Goal: Task Accomplishment & Management: Use online tool/utility

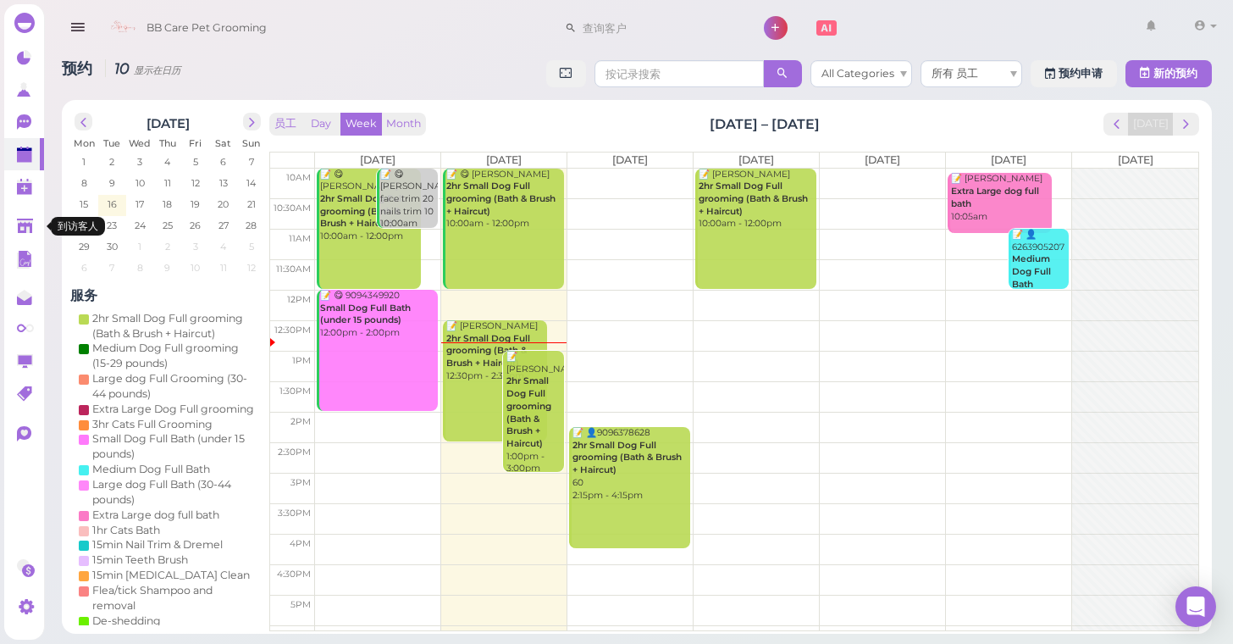
click at [32, 216] on link at bounding box center [24, 226] width 40 height 32
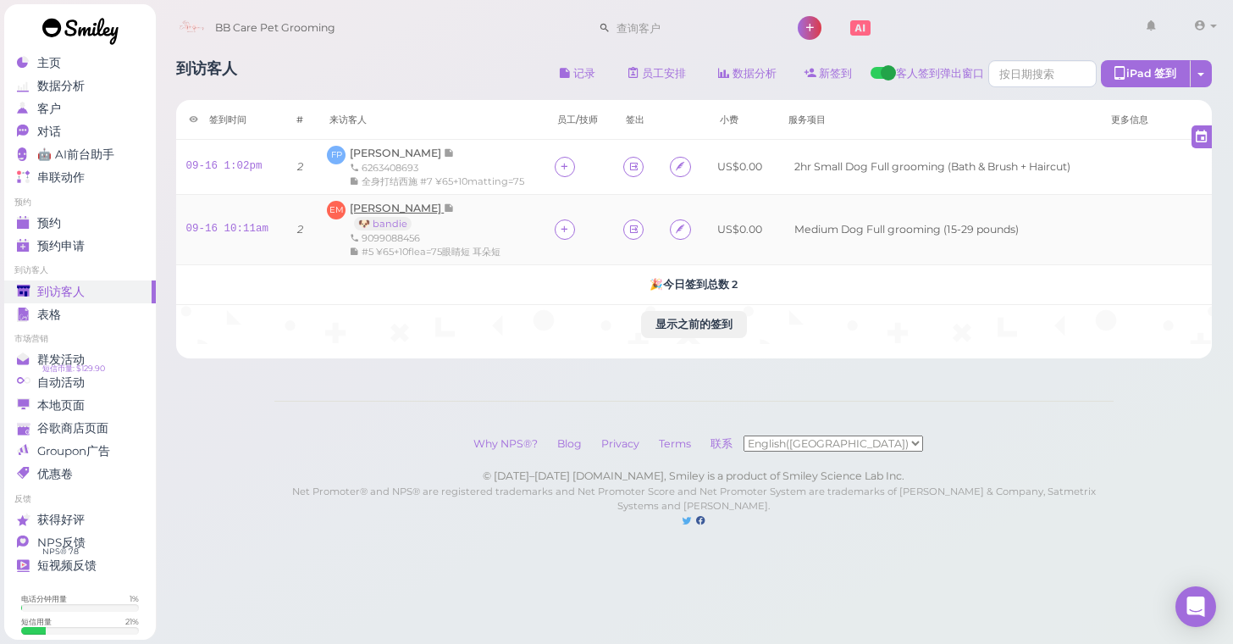
click at [391, 202] on span "[PERSON_NAME]" at bounding box center [397, 208] width 94 height 13
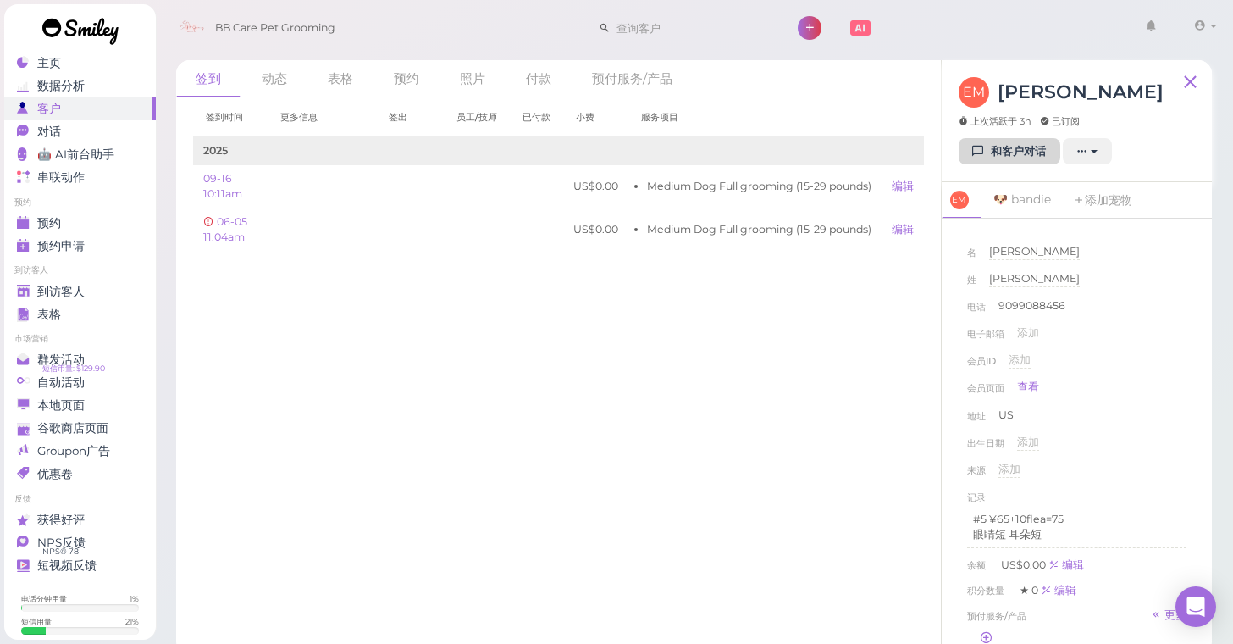
click at [1023, 145] on link "和客户对话" at bounding box center [1010, 151] width 102 height 27
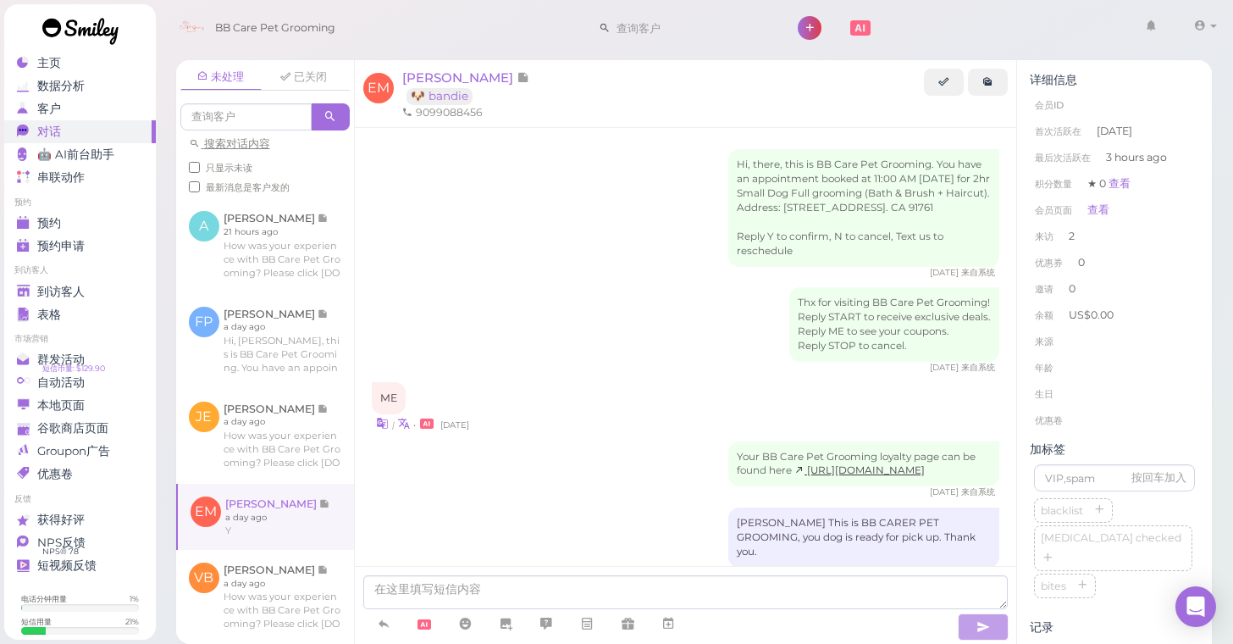
scroll to position [444, 0]
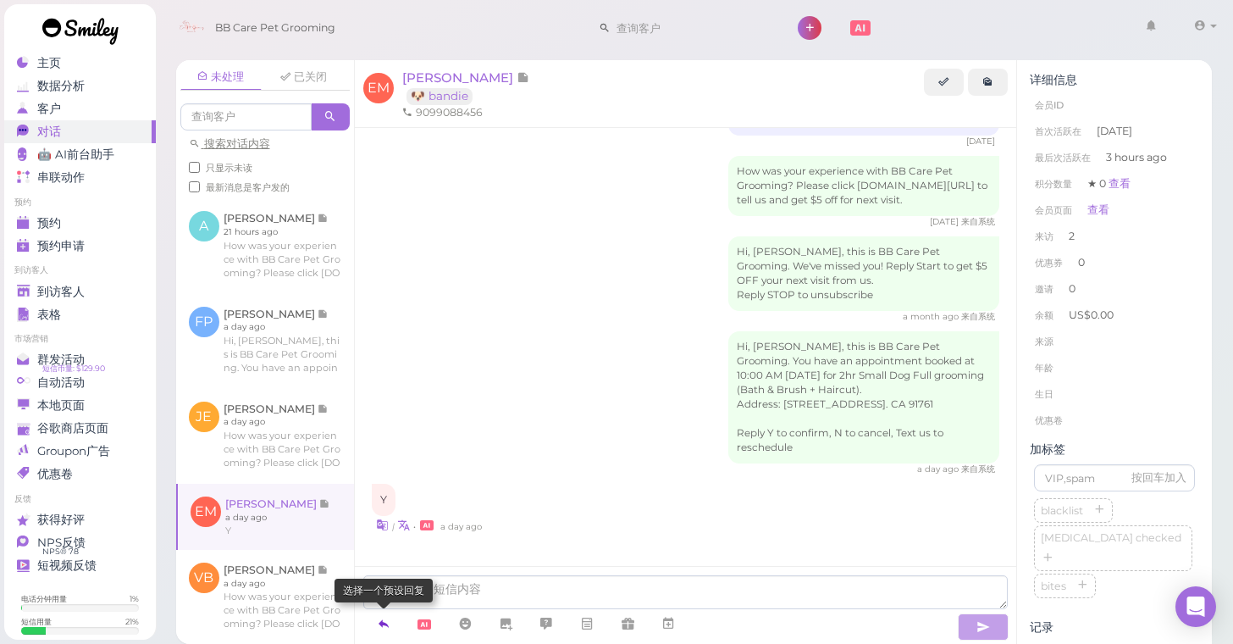
click at [379, 624] on icon at bounding box center [384, 623] width 14 height 17
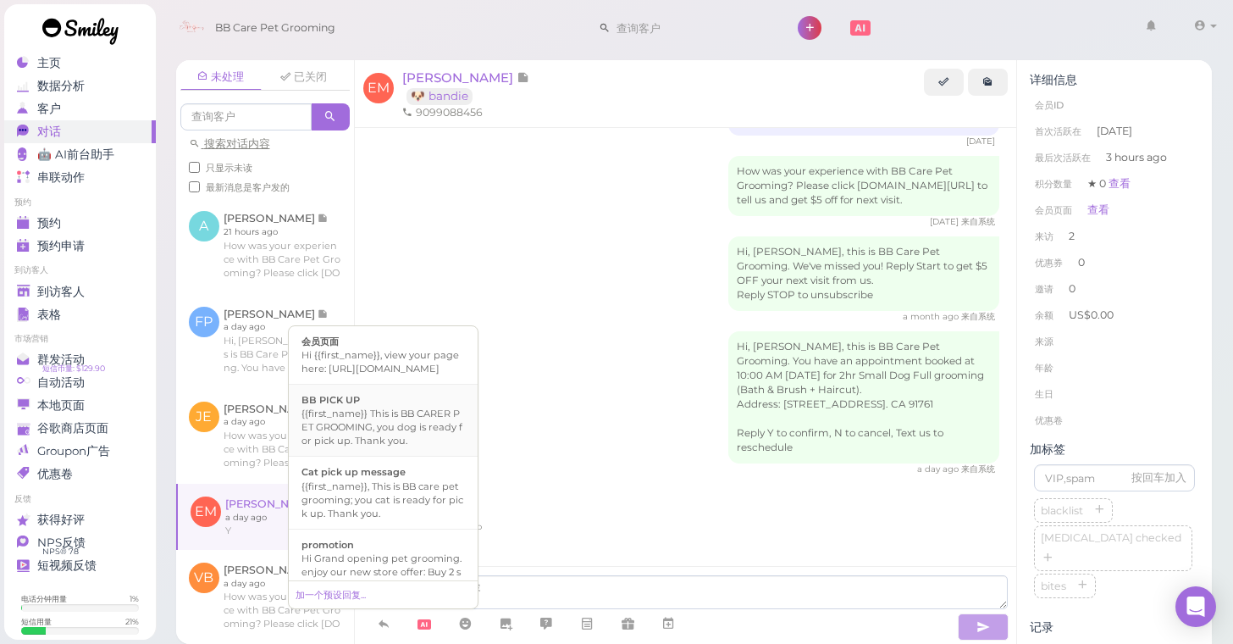
click at [382, 430] on div "{{first_name}} This is BB CARER PET GROOMING, you dog is ready for pick up. Tha…" at bounding box center [383, 427] width 163 height 41
type textarea "{{first_name}} This is BB CARER PET GROOMING, you dog is ready for pick up. Tha…"
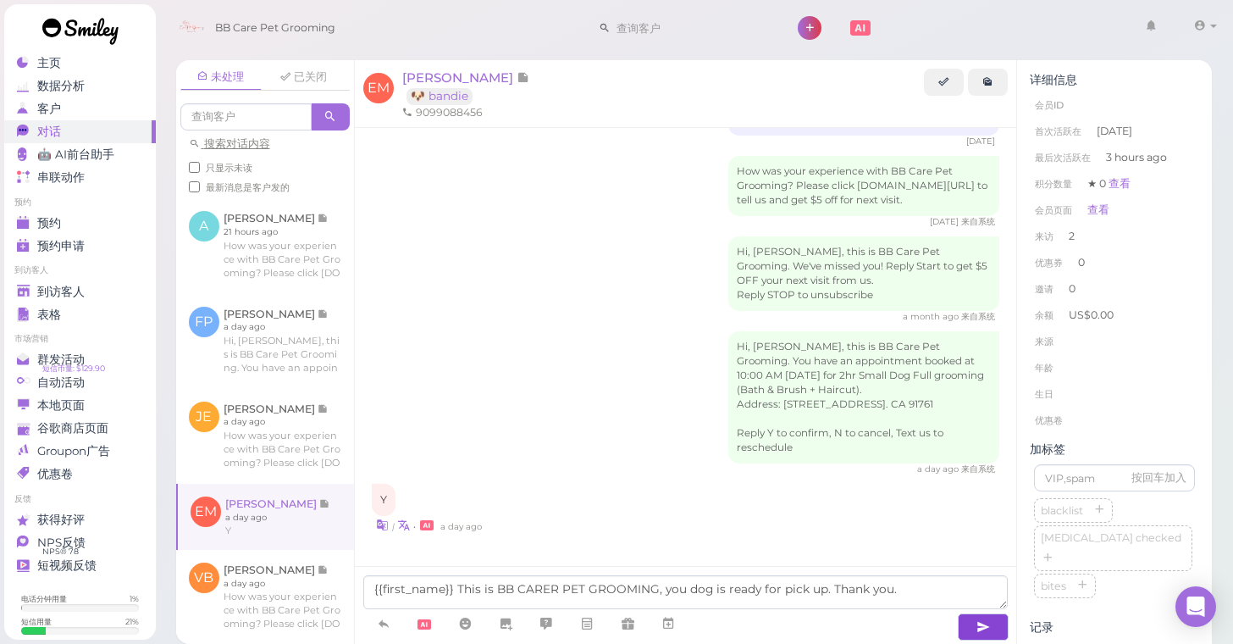
click at [969, 625] on button "button" at bounding box center [983, 626] width 51 height 27
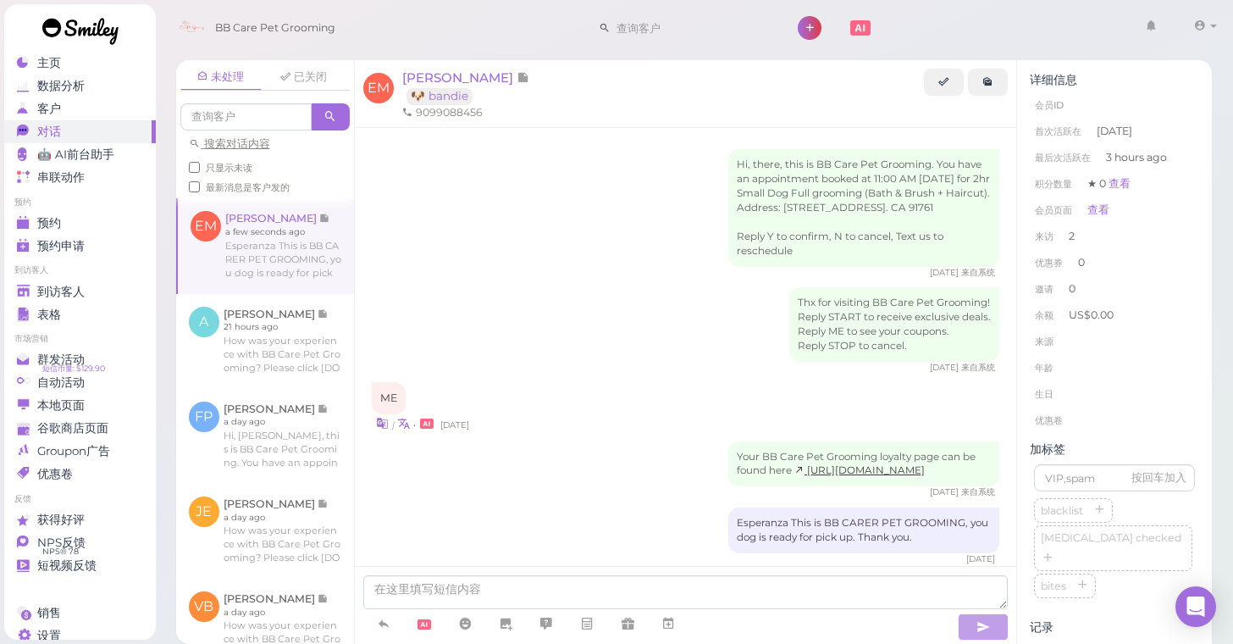
scroll to position [508, 0]
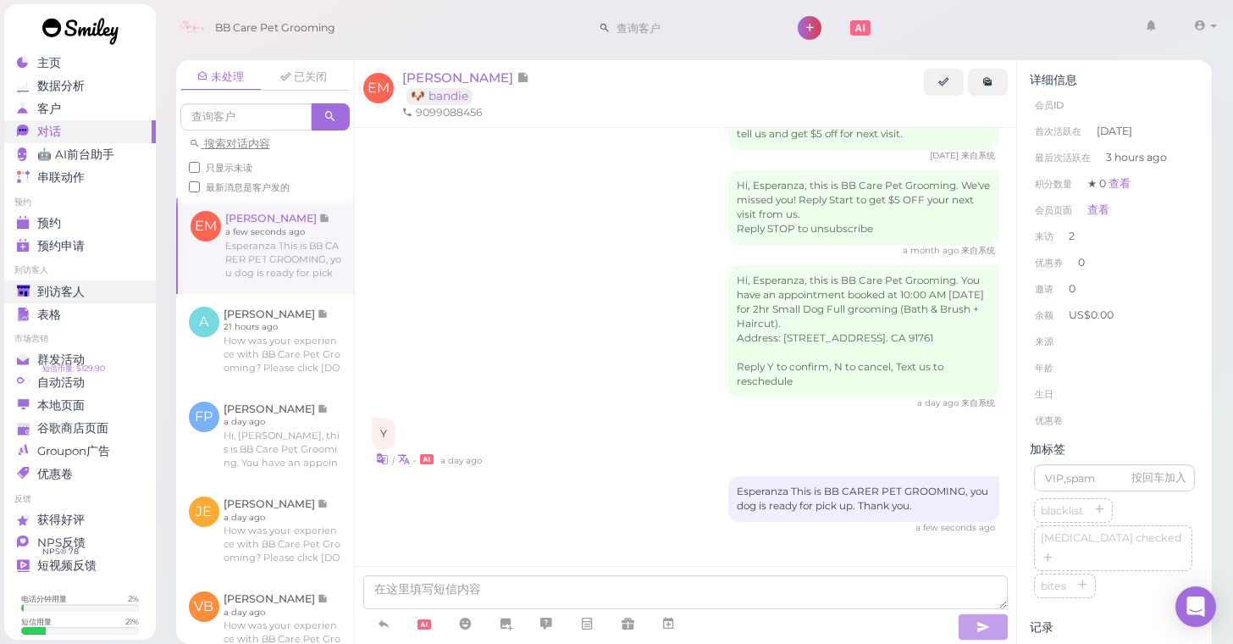
click at [52, 295] on span "到访客人" at bounding box center [60, 292] width 47 height 14
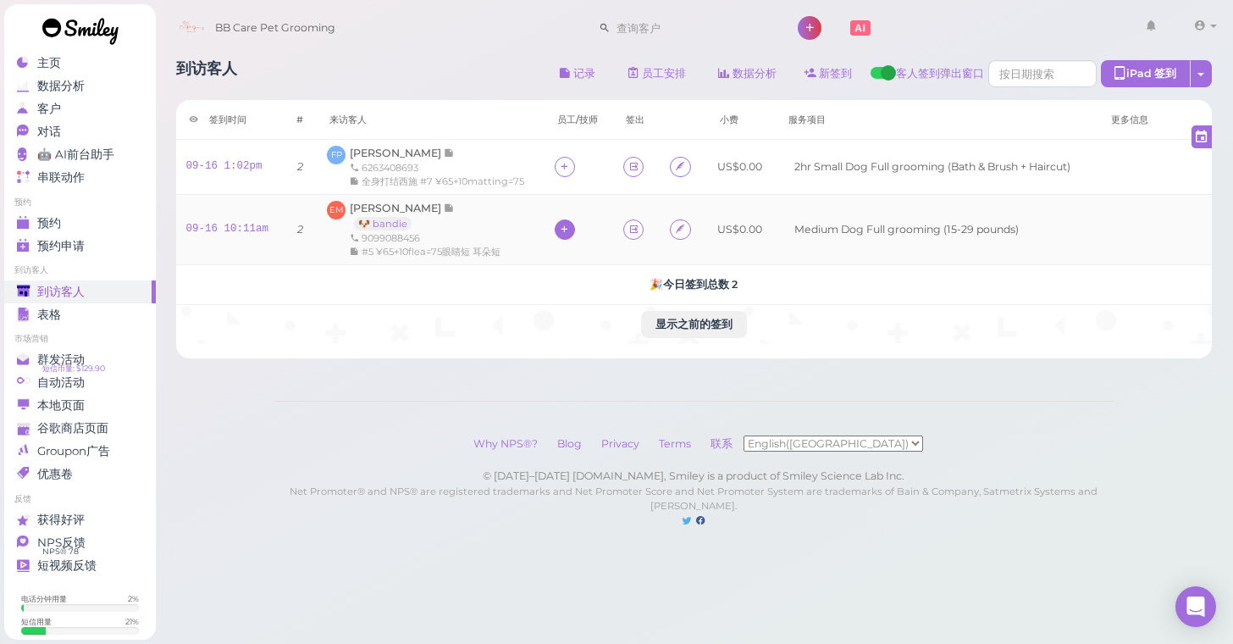
click at [559, 230] on icon at bounding box center [564, 229] width 11 height 13
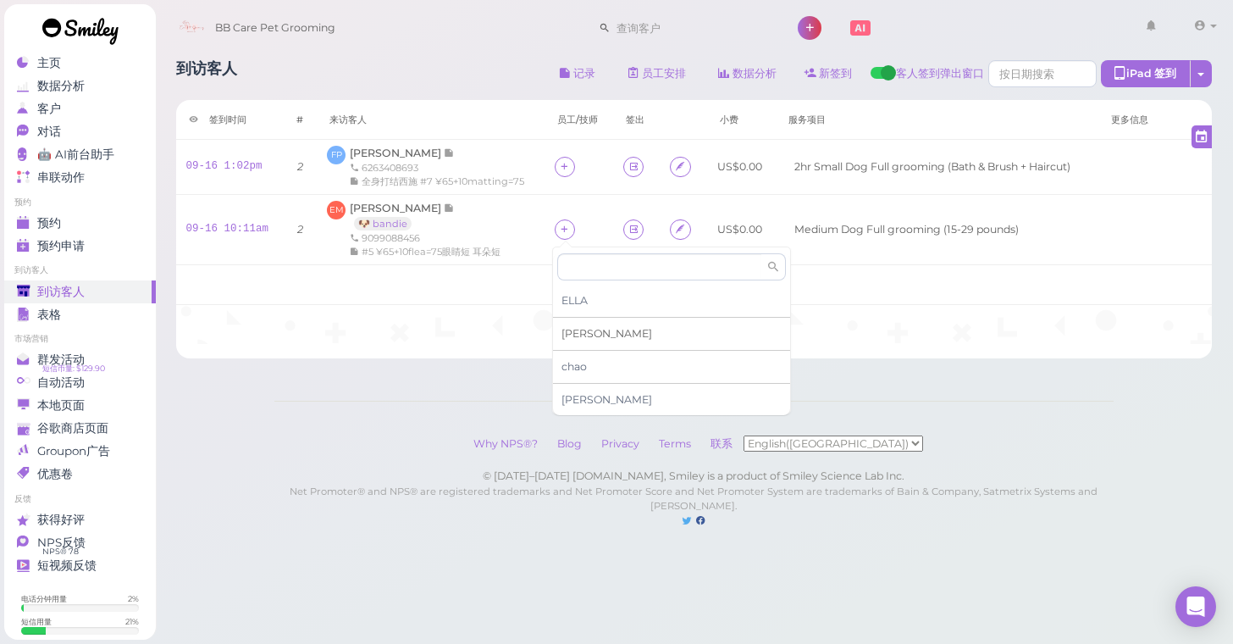
click at [570, 340] on div "[PERSON_NAME]" at bounding box center [671, 334] width 237 height 33
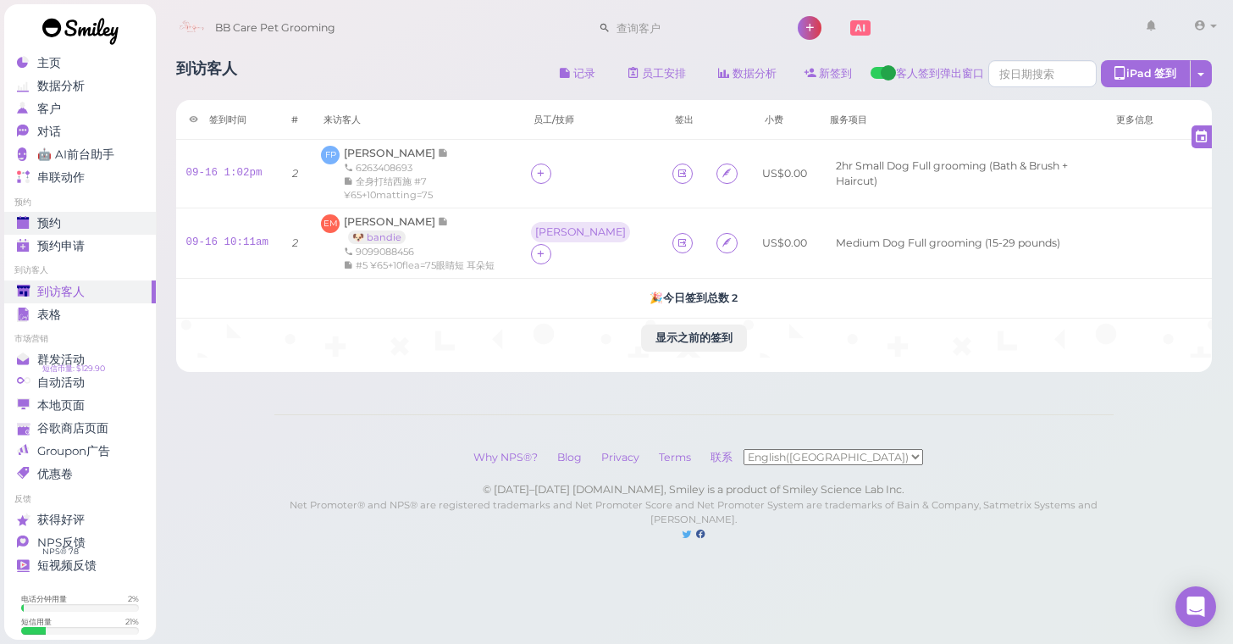
click at [79, 217] on div "预约" at bounding box center [78, 223] width 122 height 14
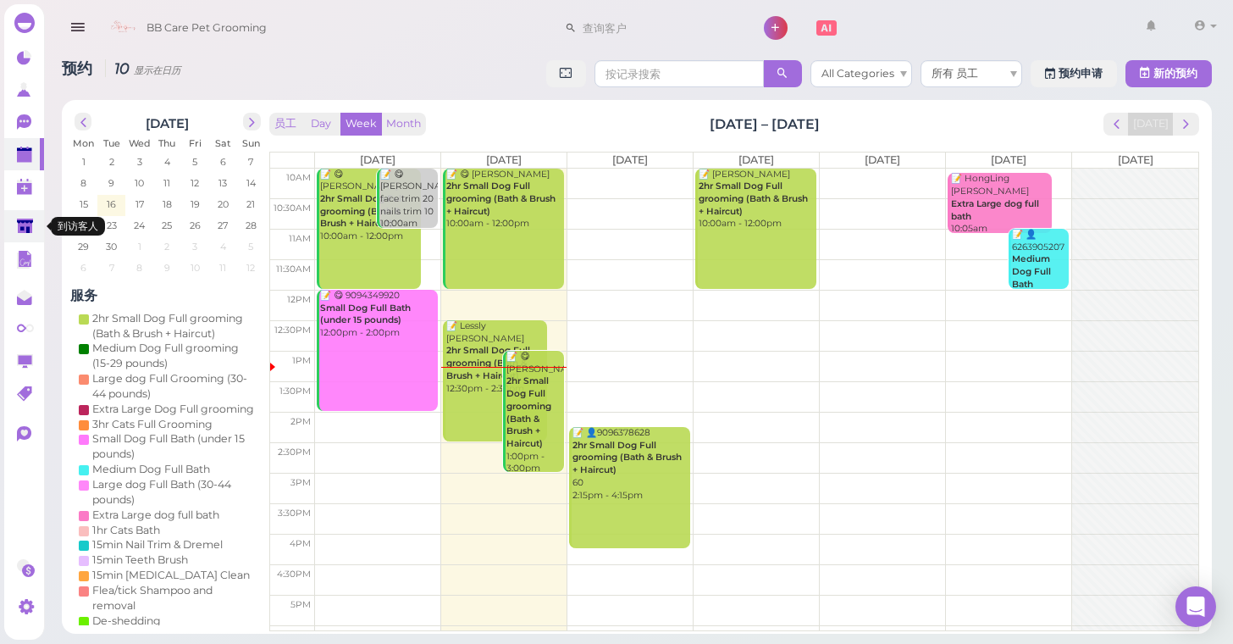
click at [25, 230] on polygon at bounding box center [25, 226] width 16 height 14
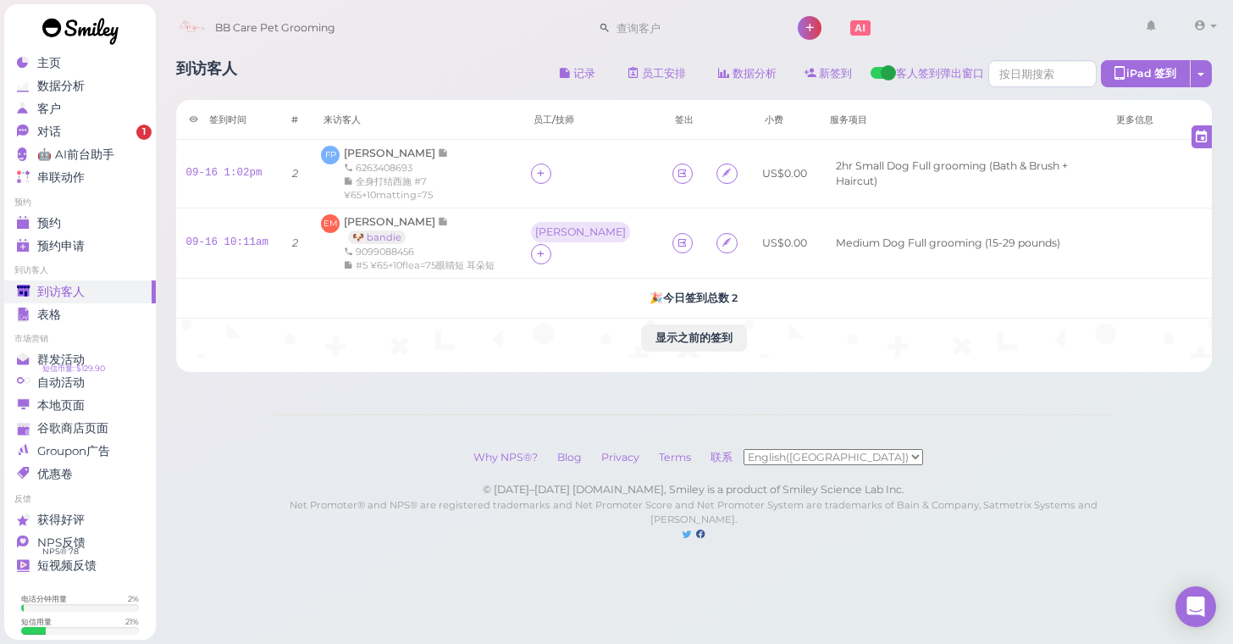
click at [346, 62] on div "到访客人 记录 员工安排 数据分析 新签到 客人签到弹出窗口 iPad 签到 点击到签到页面 员工任务页面" at bounding box center [694, 75] width 1037 height 31
click at [40, 141] on link "对话 1" at bounding box center [80, 131] width 152 height 23
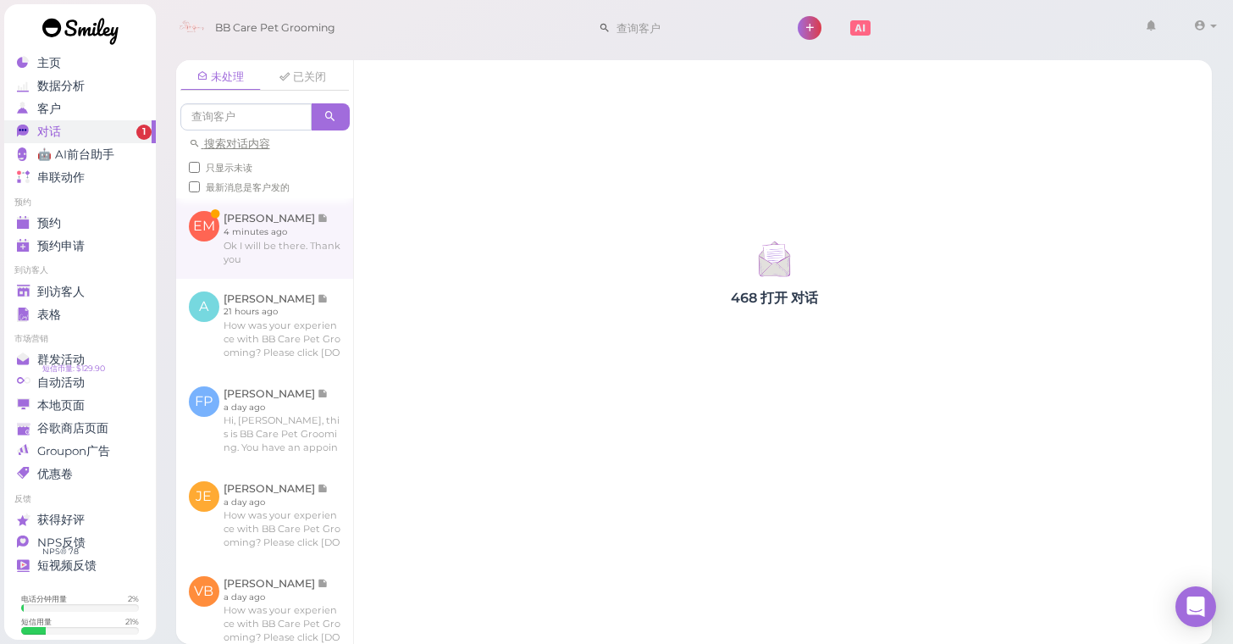
click at [228, 244] on link at bounding box center [264, 238] width 177 height 80
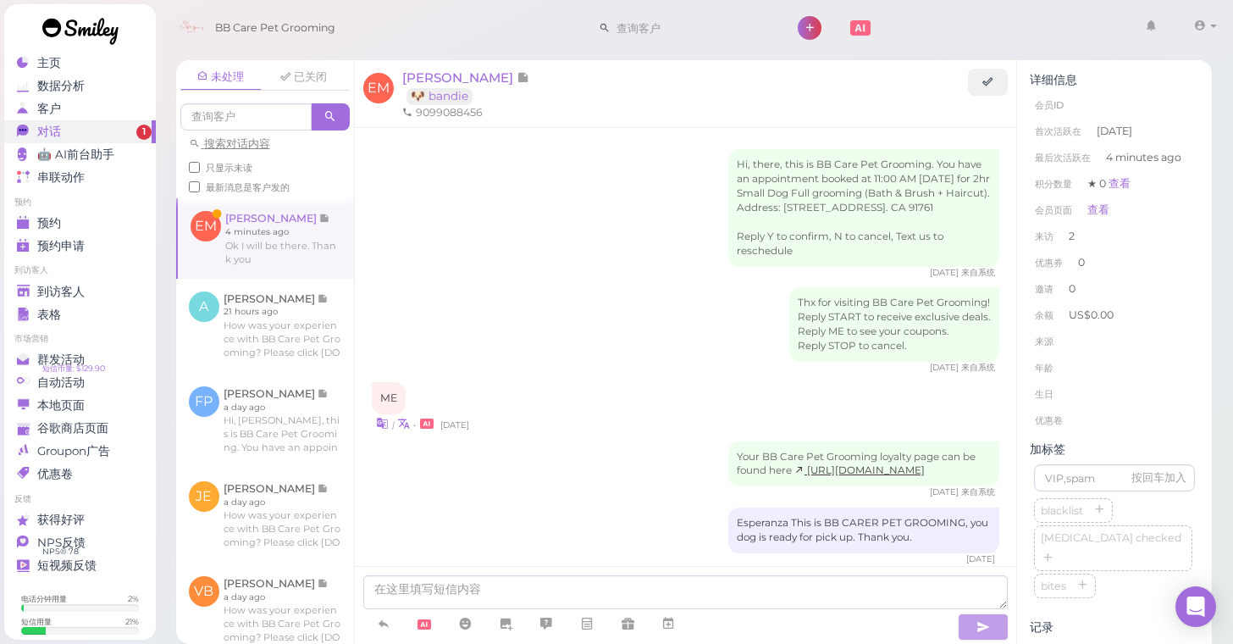
scroll to position [566, 0]
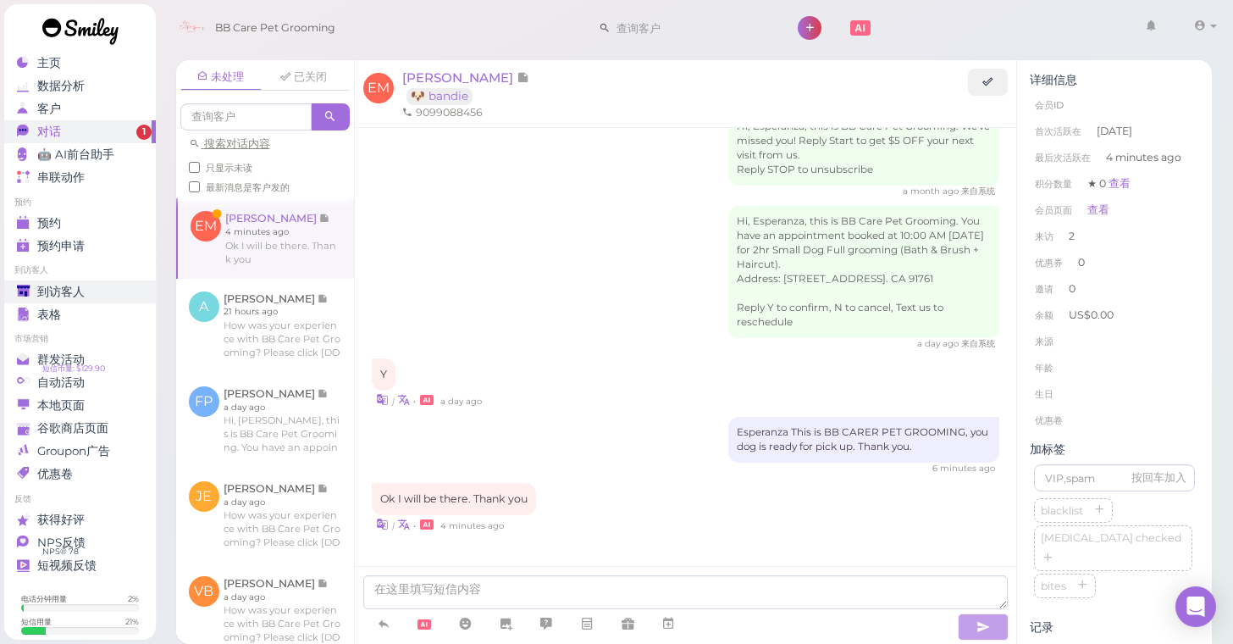
click at [121, 287] on div "到访客人" at bounding box center [78, 292] width 122 height 14
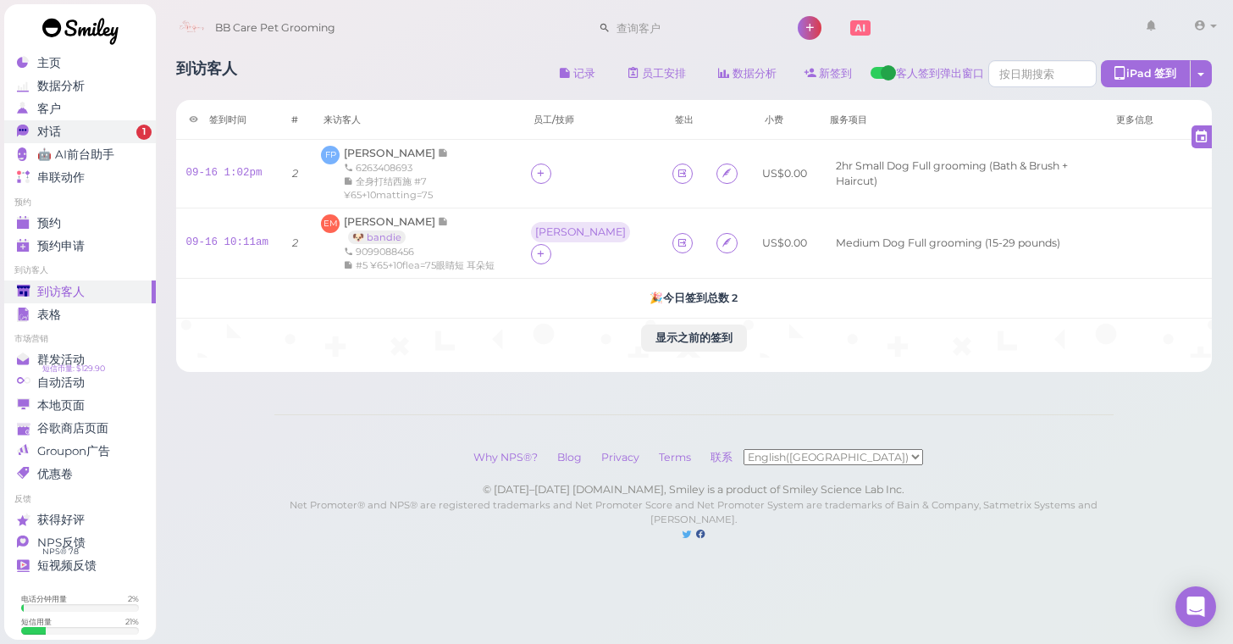
click at [128, 142] on link "对话 1" at bounding box center [80, 131] width 152 height 23
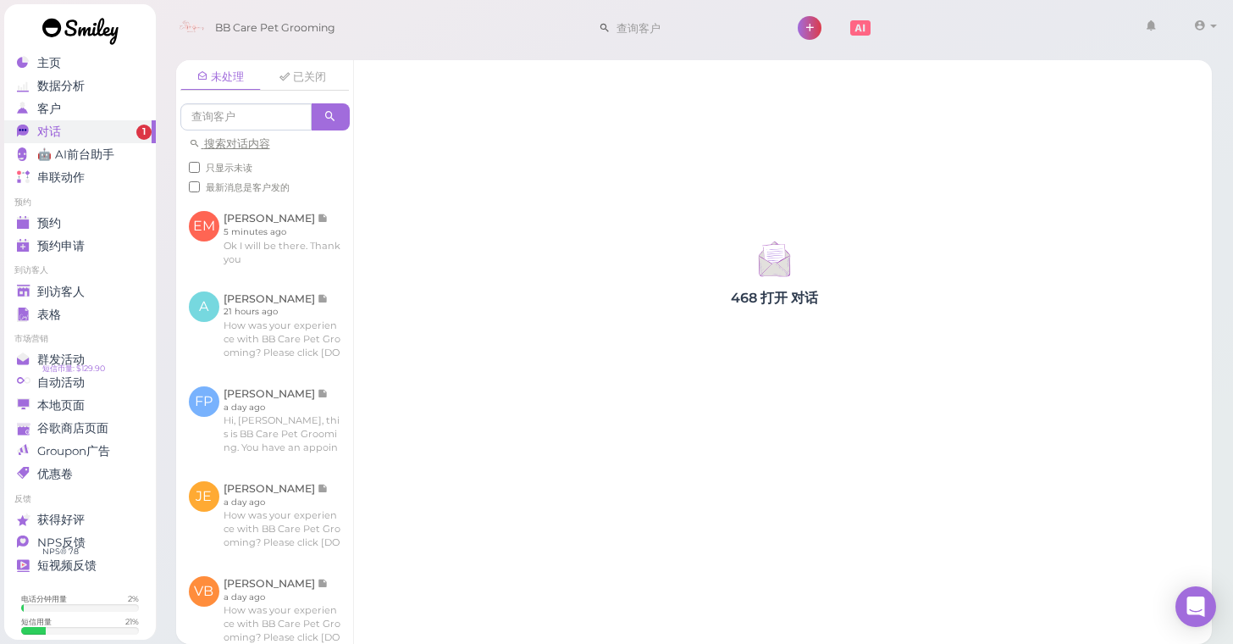
click at [242, 167] on span "只显示未读" at bounding box center [229, 168] width 47 height 12
click at [200, 167] on input "只显示未读" at bounding box center [194, 167] width 11 height 11
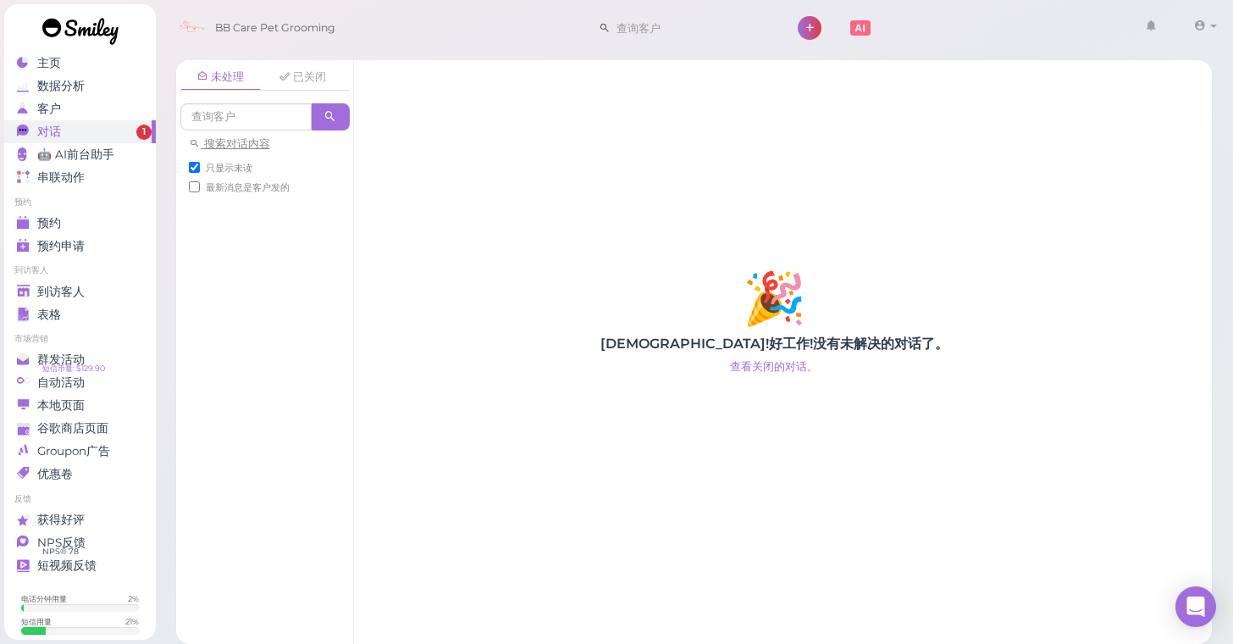
click at [242, 167] on span "只显示未读" at bounding box center [229, 168] width 47 height 12
click at [200, 167] on input "只显示未读" at bounding box center [194, 167] width 11 height 11
checkbox input "false"
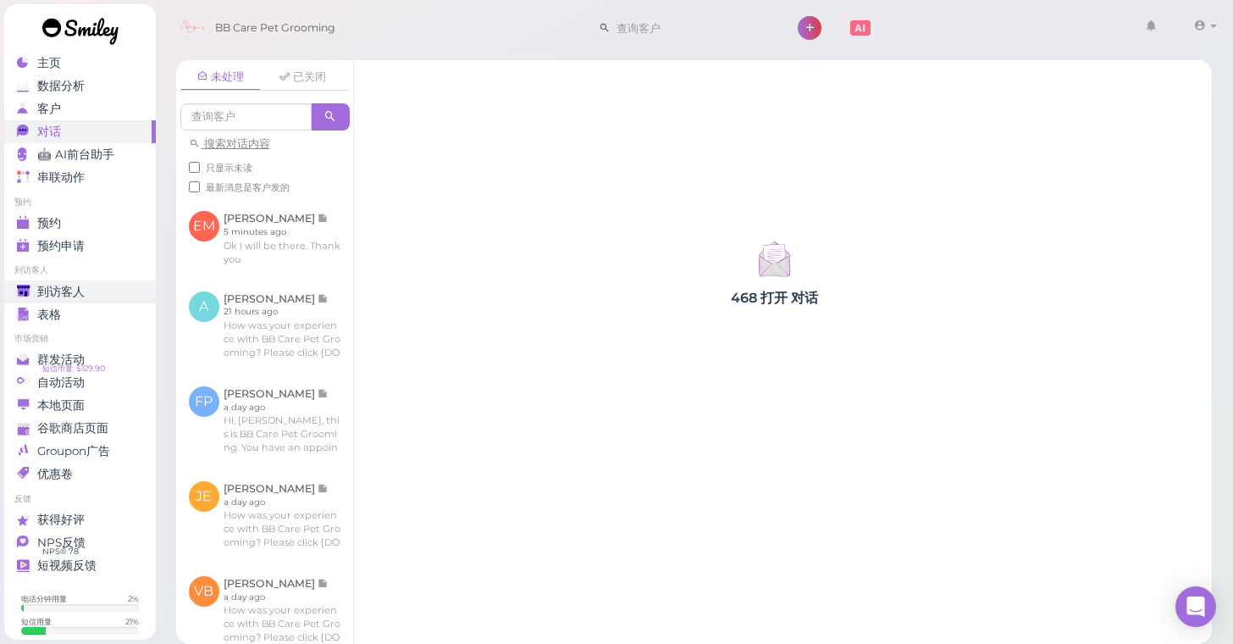
click at [119, 286] on div "到访客人" at bounding box center [78, 292] width 122 height 14
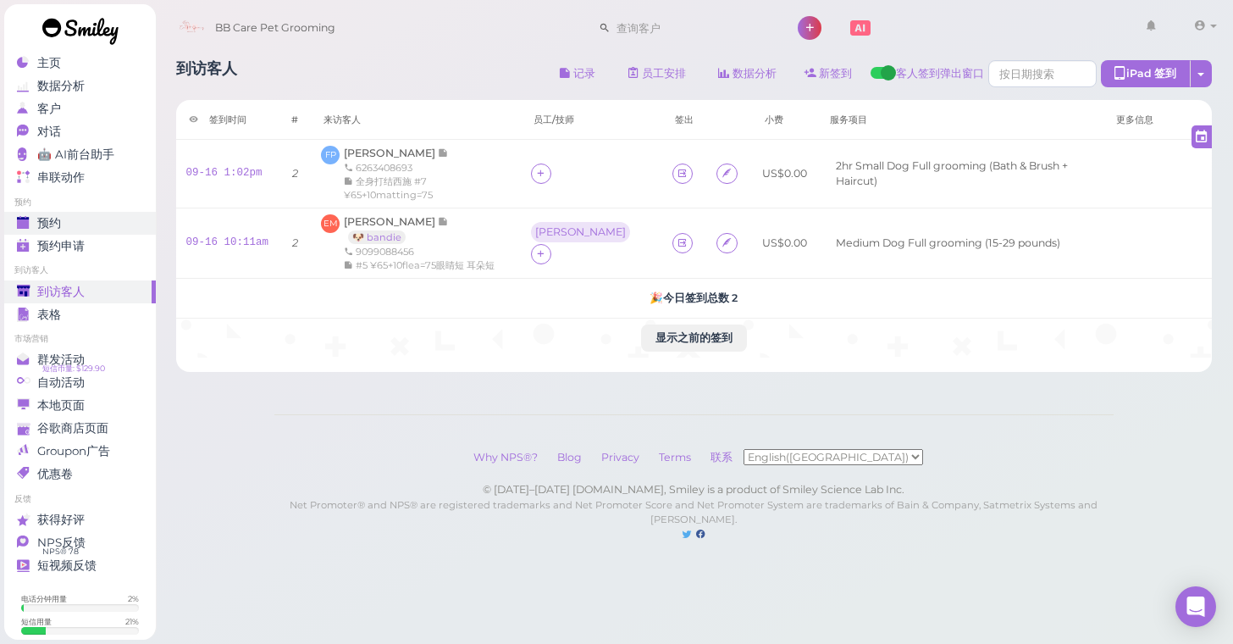
click at [108, 216] on div "预约" at bounding box center [78, 223] width 122 height 14
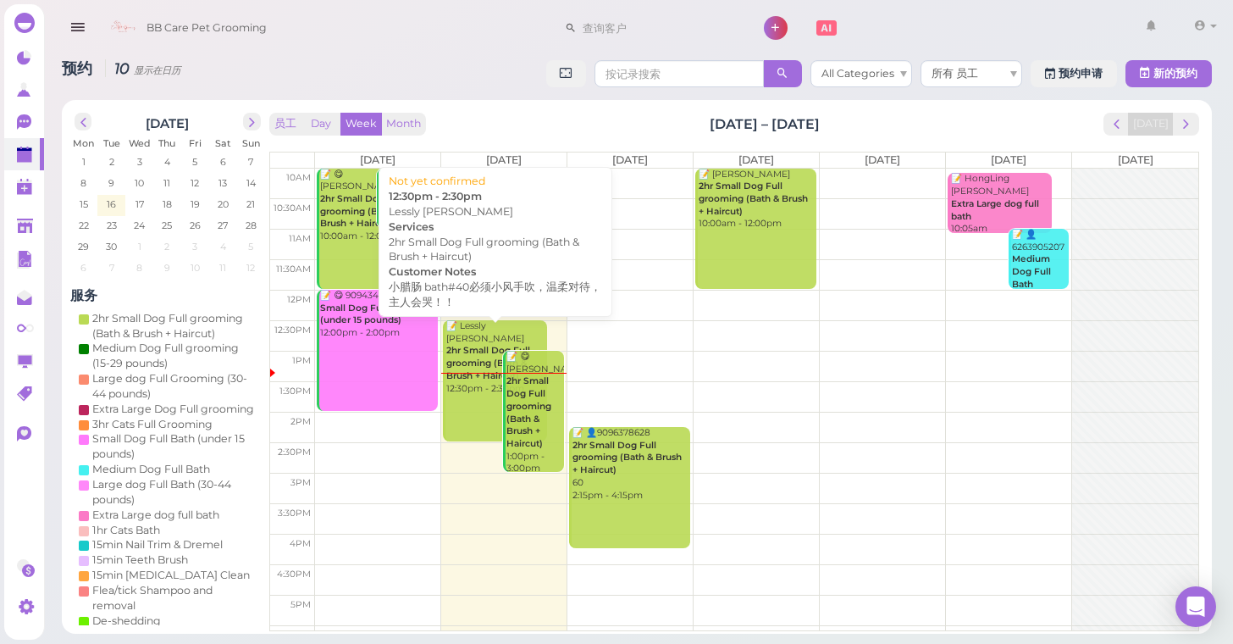
click at [488, 345] on b "2hr Small Dog Full grooming (Bath & Brush + Haircut)" at bounding box center [488, 363] width 84 height 36
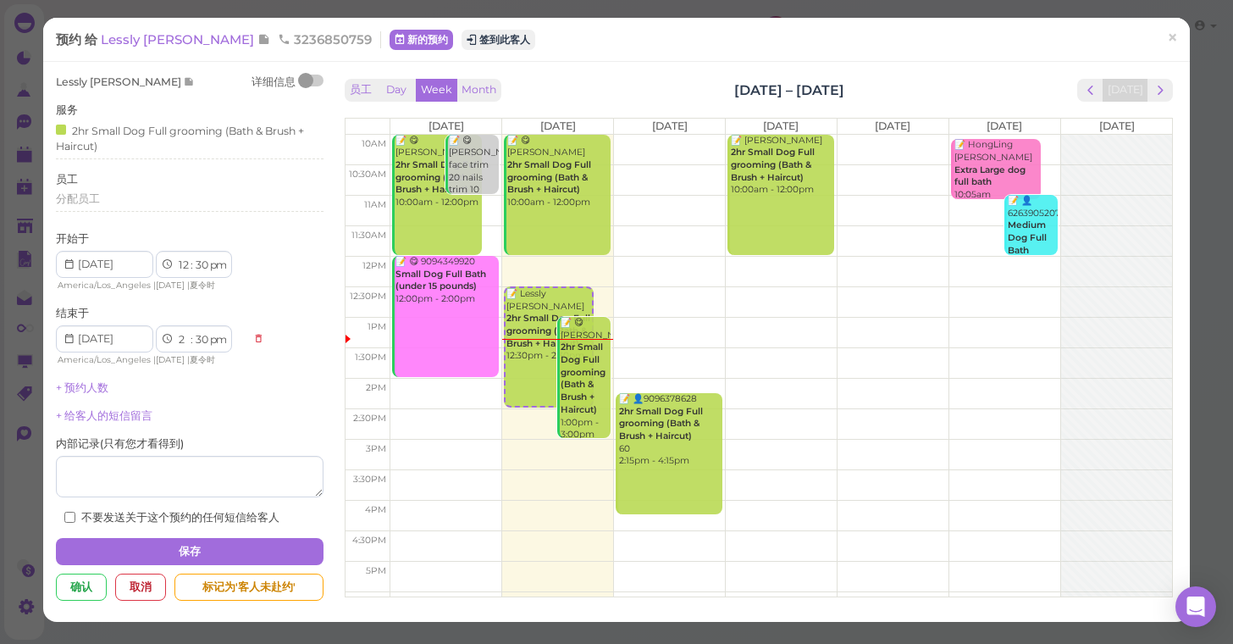
click at [454, 50] on div "预约 给 Lessly Hernandez 3236850759 新的预约 签到此客人 ×" at bounding box center [617, 39] width 1148 height 43
click at [462, 33] on button "签到此客人" at bounding box center [499, 40] width 74 height 20
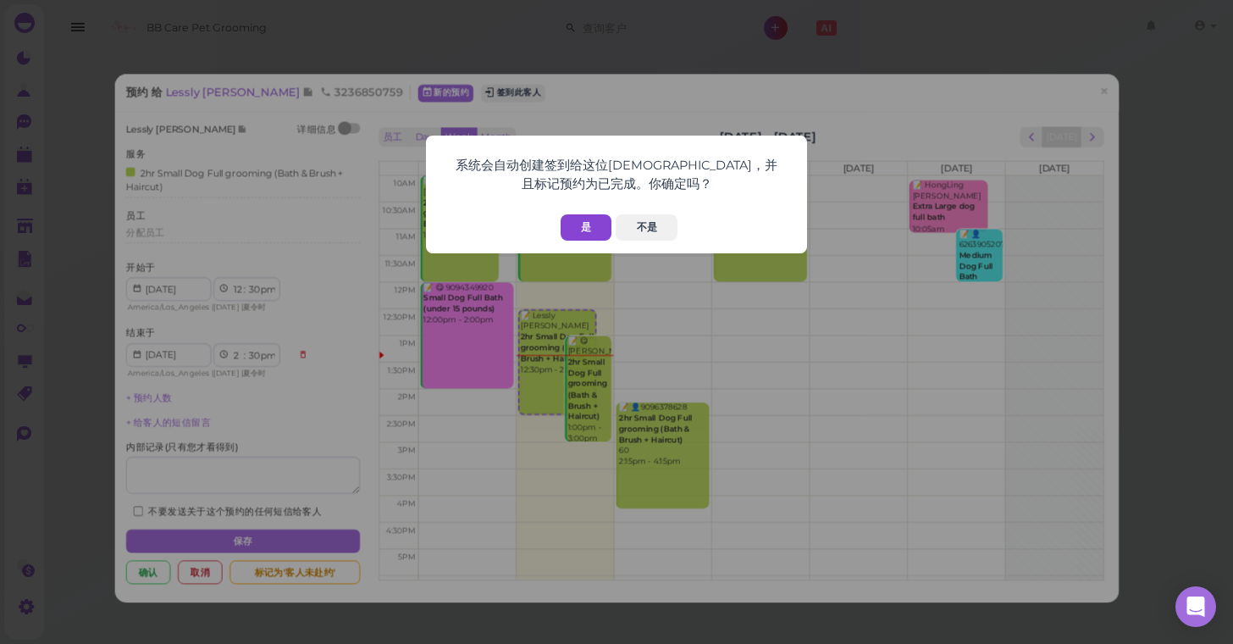
click at [576, 223] on button "是" at bounding box center [586, 227] width 51 height 26
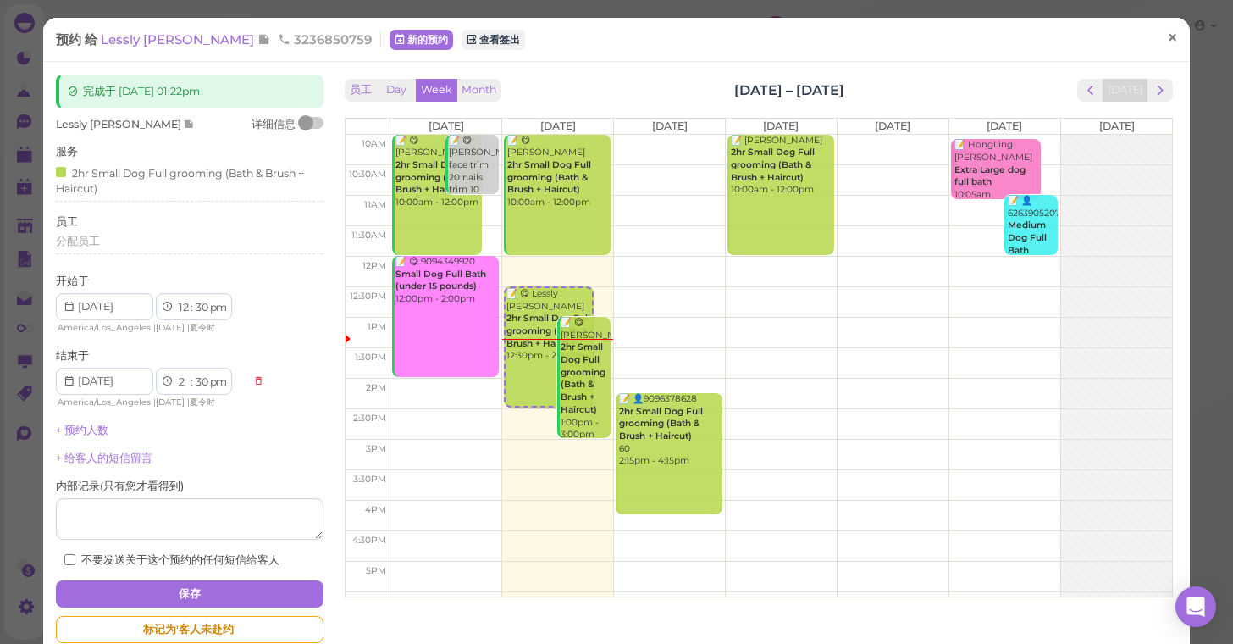
click at [1175, 43] on span "×" at bounding box center [1172, 38] width 11 height 24
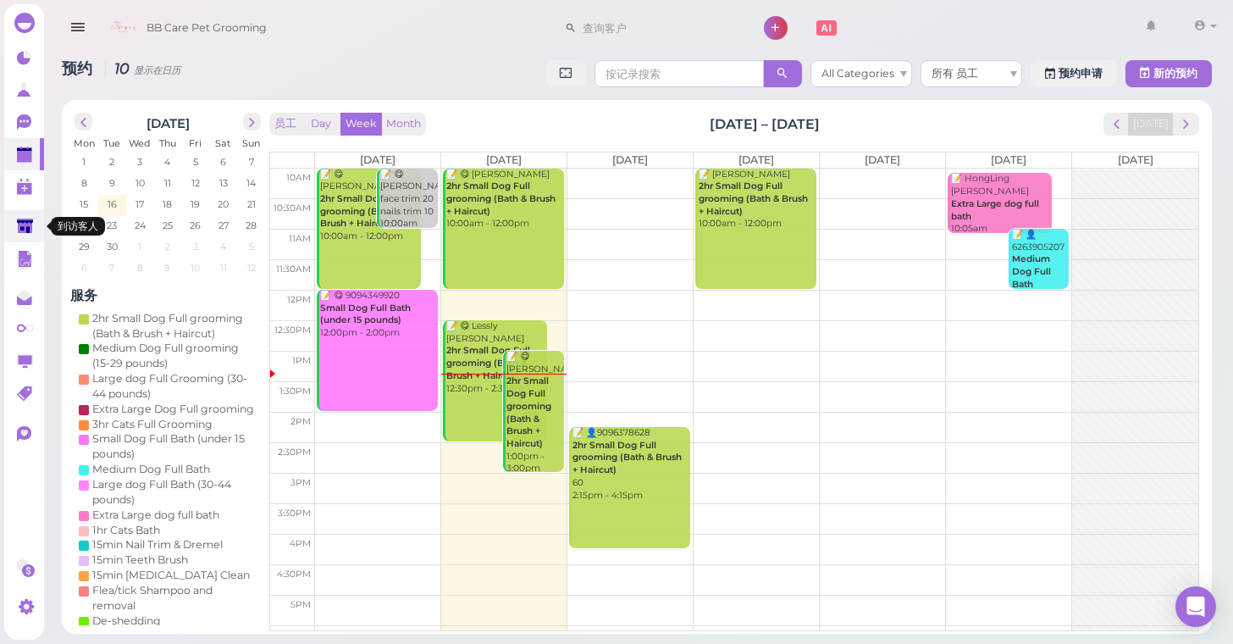
click at [42, 235] on link at bounding box center [24, 226] width 40 height 32
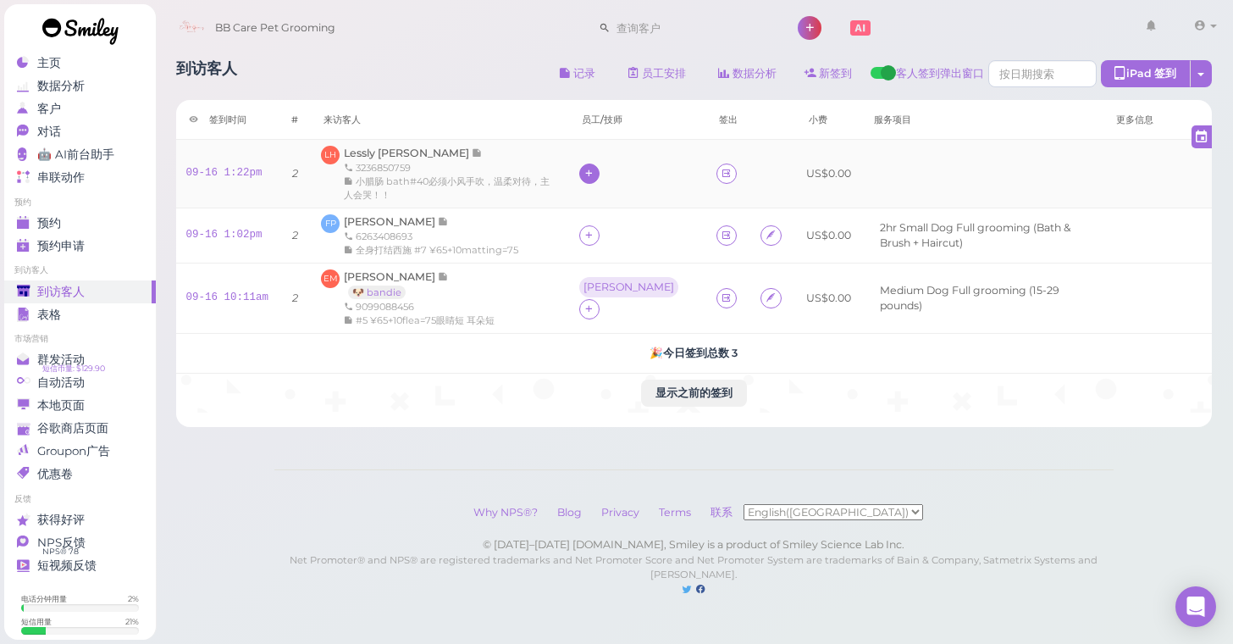
click at [595, 179] on icon at bounding box center [589, 173] width 11 height 13
click at [640, 300] on div "chao" at bounding box center [721, 312] width 237 height 33
click at [595, 233] on icon at bounding box center [589, 235] width 11 height 13
click at [624, 344] on span "Tina" at bounding box center [656, 339] width 91 height 13
